Goal: Information Seeking & Learning: Learn about a topic

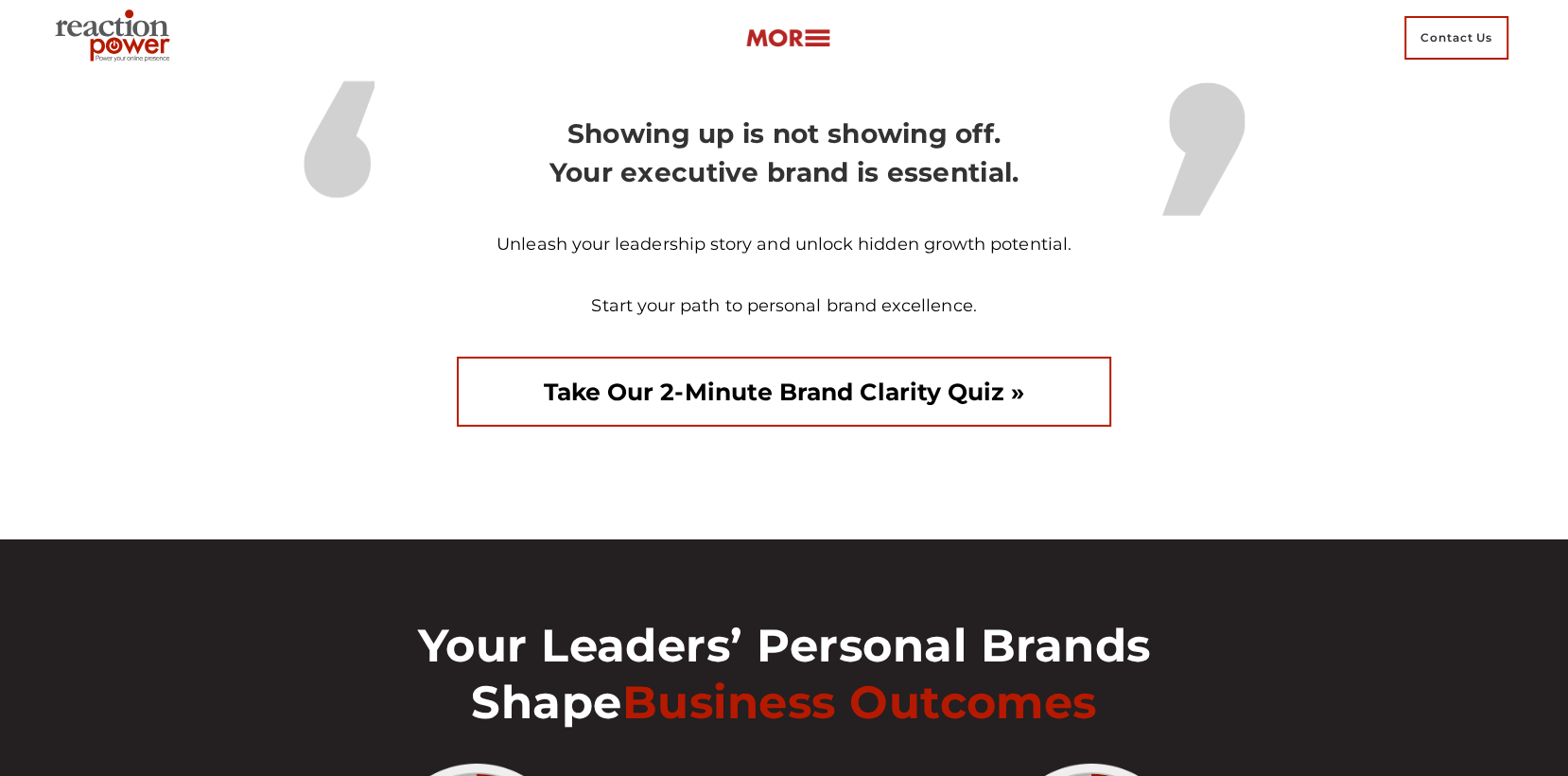
scroll to position [5661, 0]
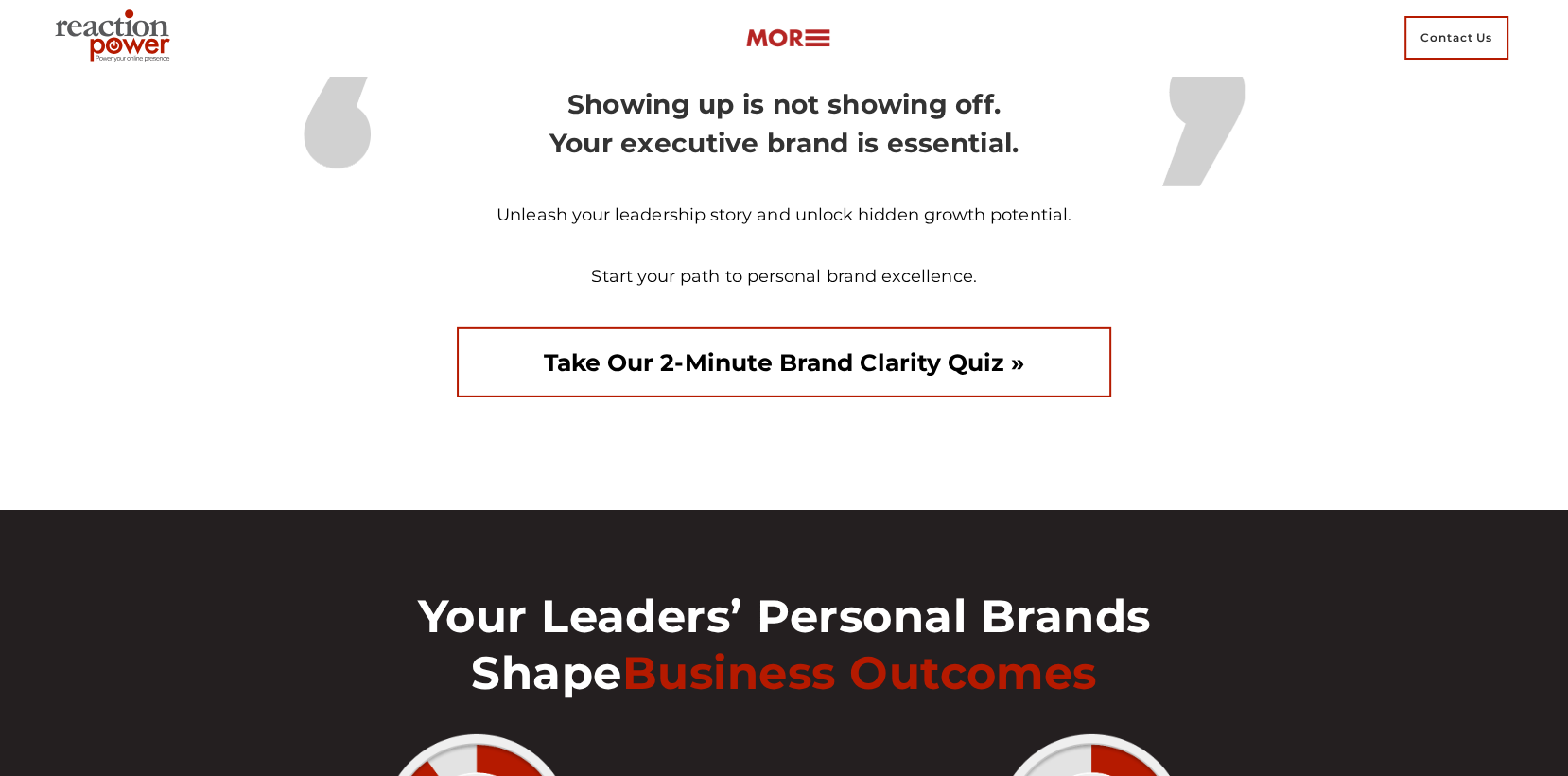
click at [680, 397] on link "Take our 2-minute Brand Clarity Quiz »" at bounding box center [784, 362] width 656 height 70
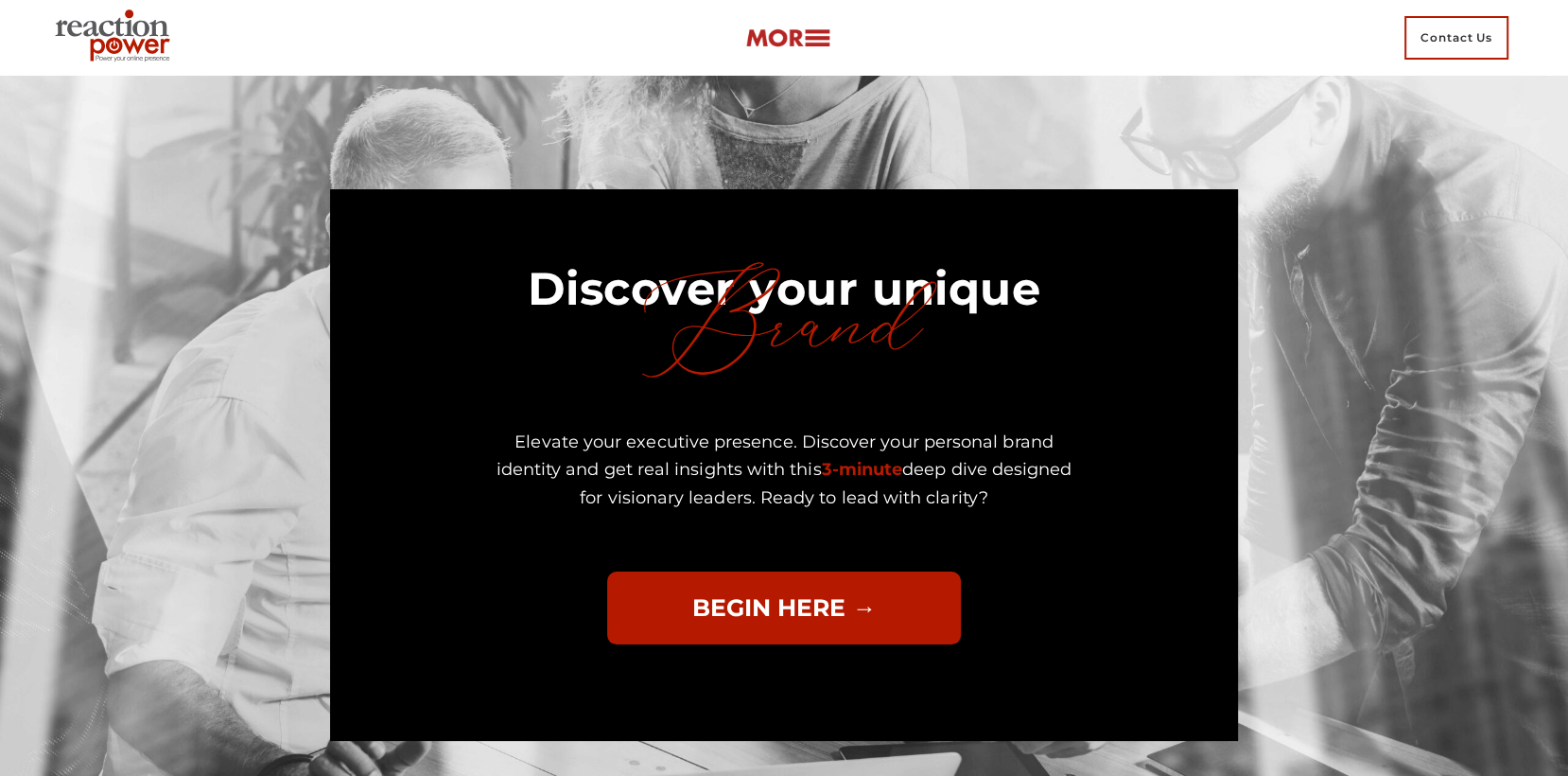
click at [743, 594] on link "BEGIN HERE →" at bounding box center [784, 608] width 354 height 74
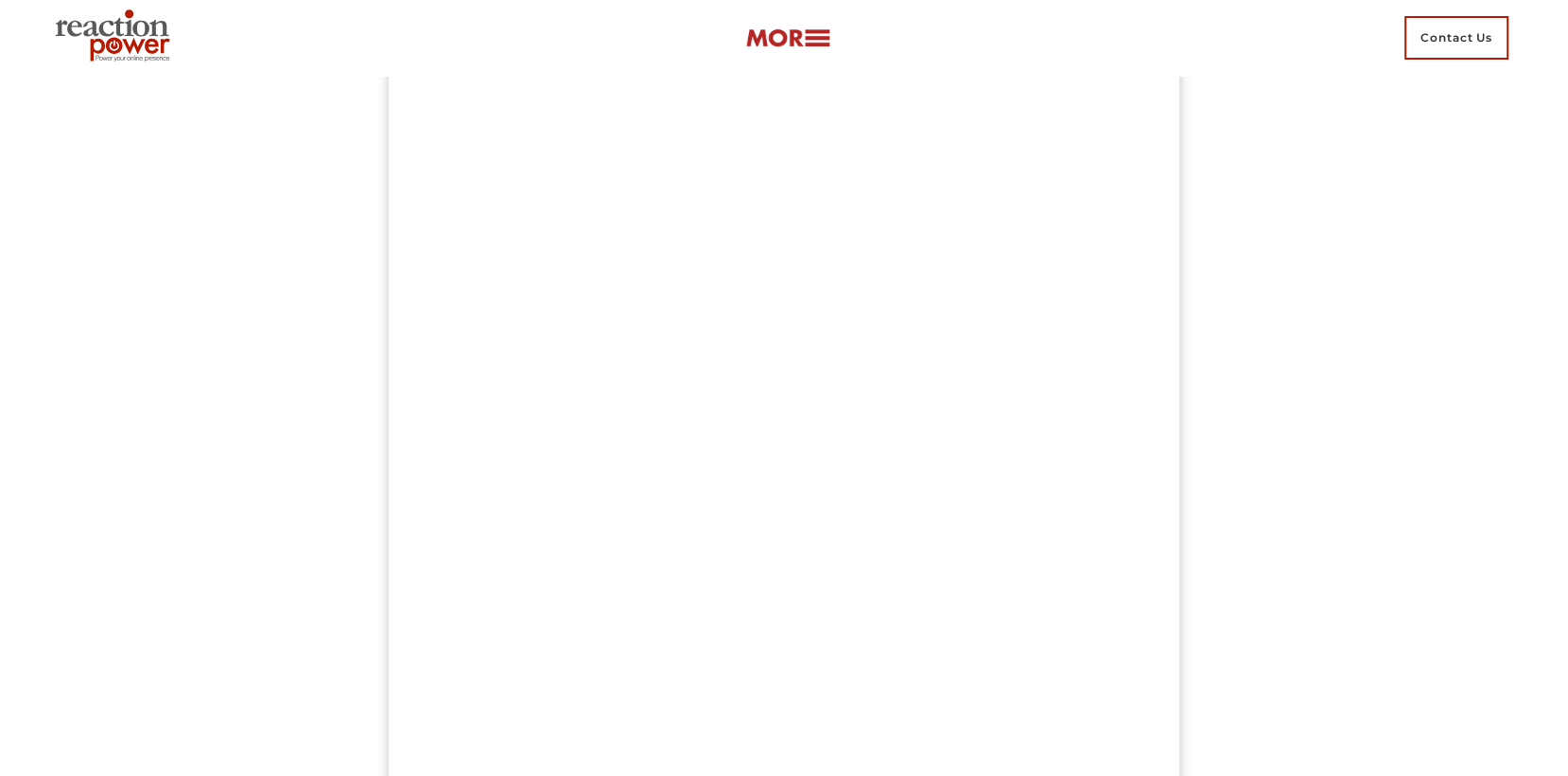
scroll to position [256, 0]
